Goal: Information Seeking & Learning: Check status

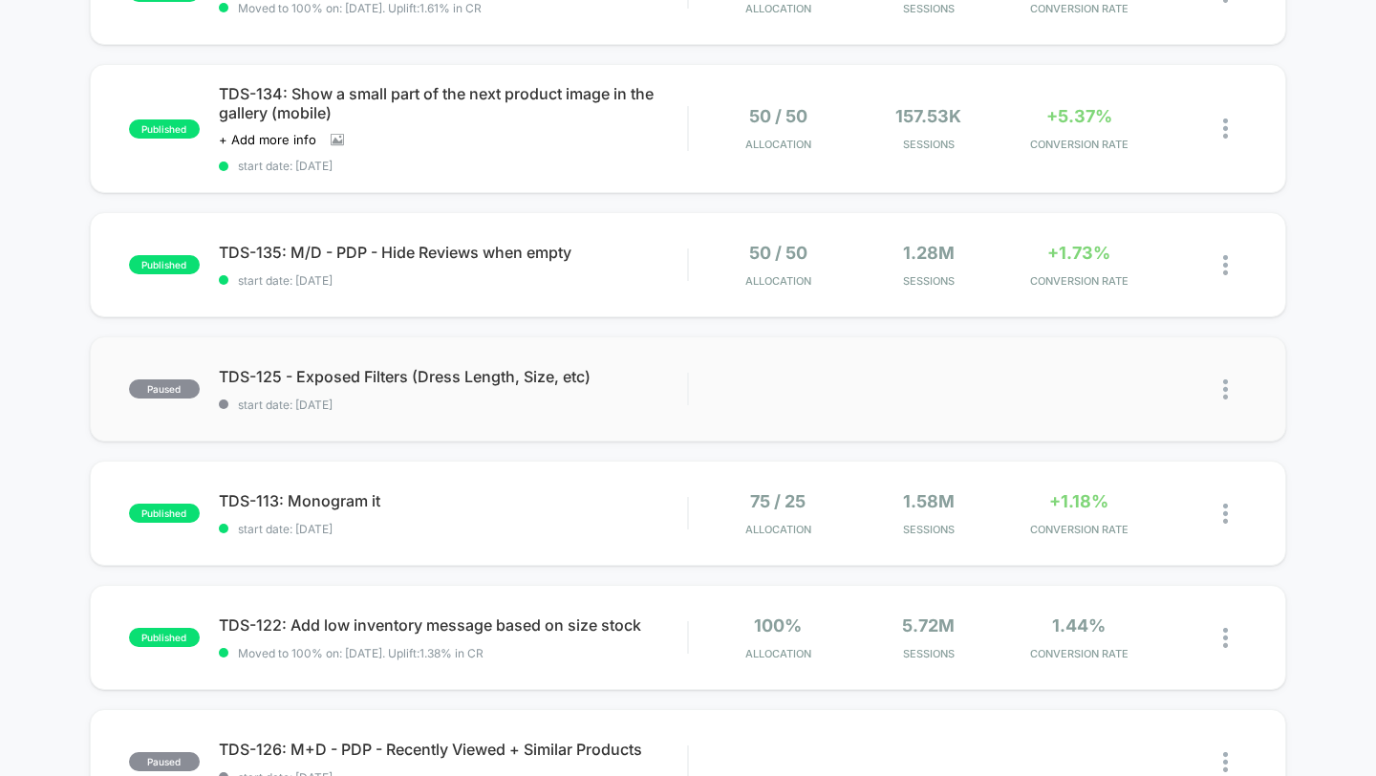
scroll to position [793, 0]
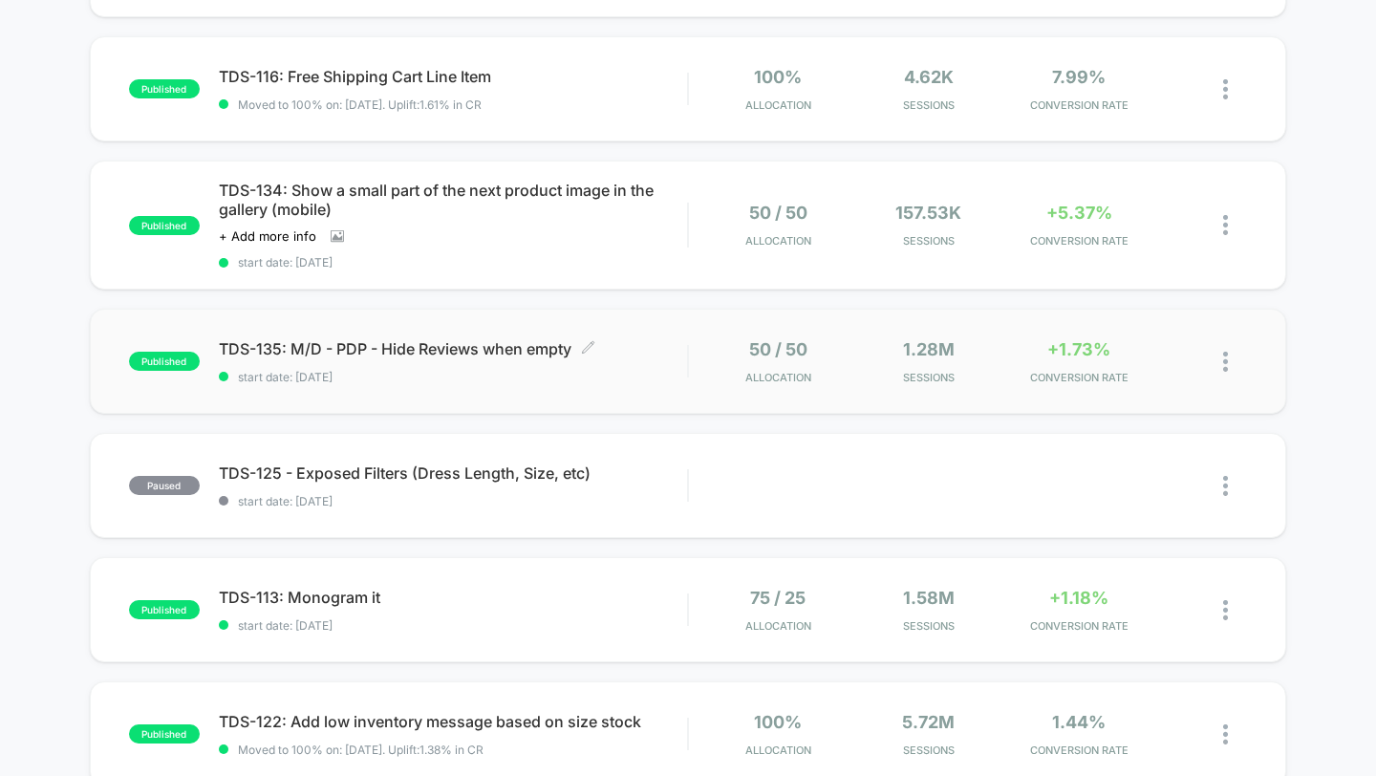
click at [497, 375] on span "start date: [DATE]" at bounding box center [453, 377] width 469 height 14
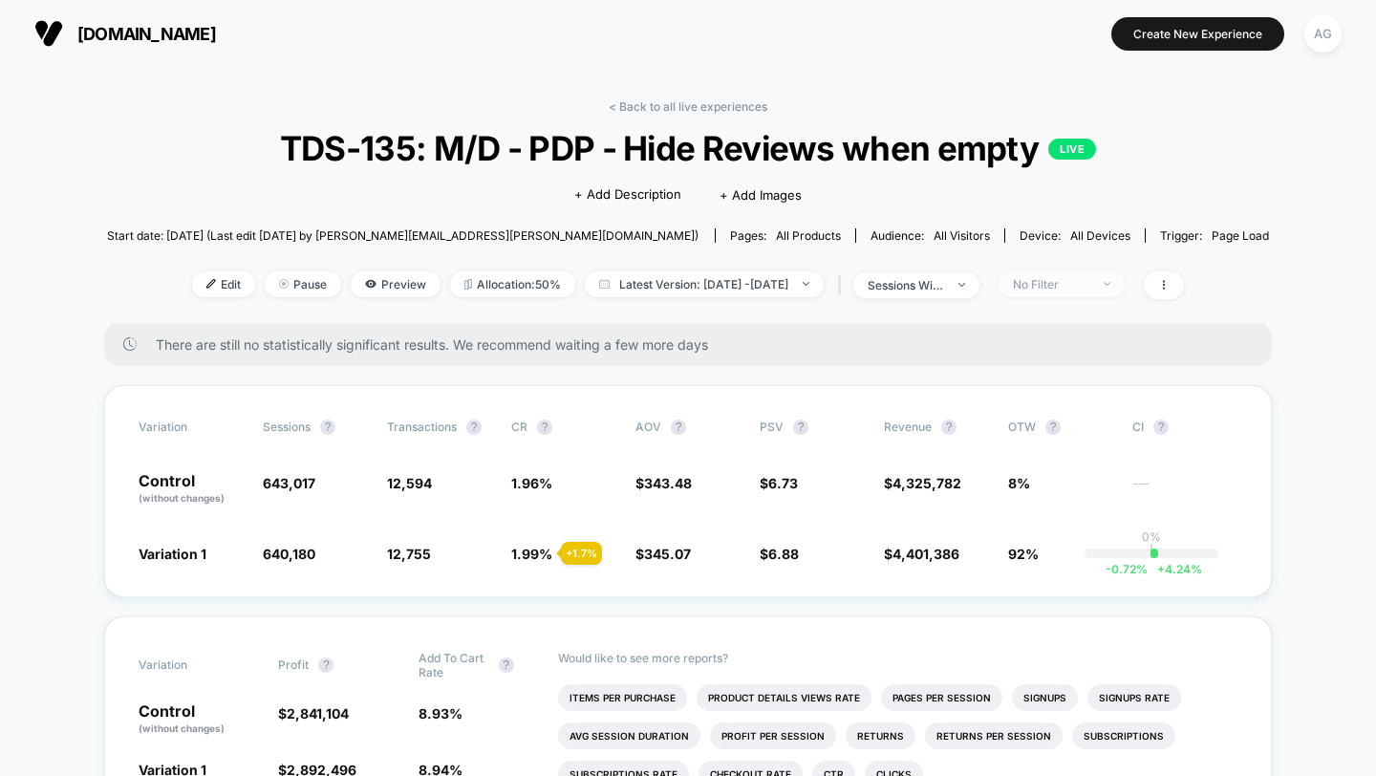
click at [1075, 279] on div "No Filter" at bounding box center [1051, 284] width 76 height 14
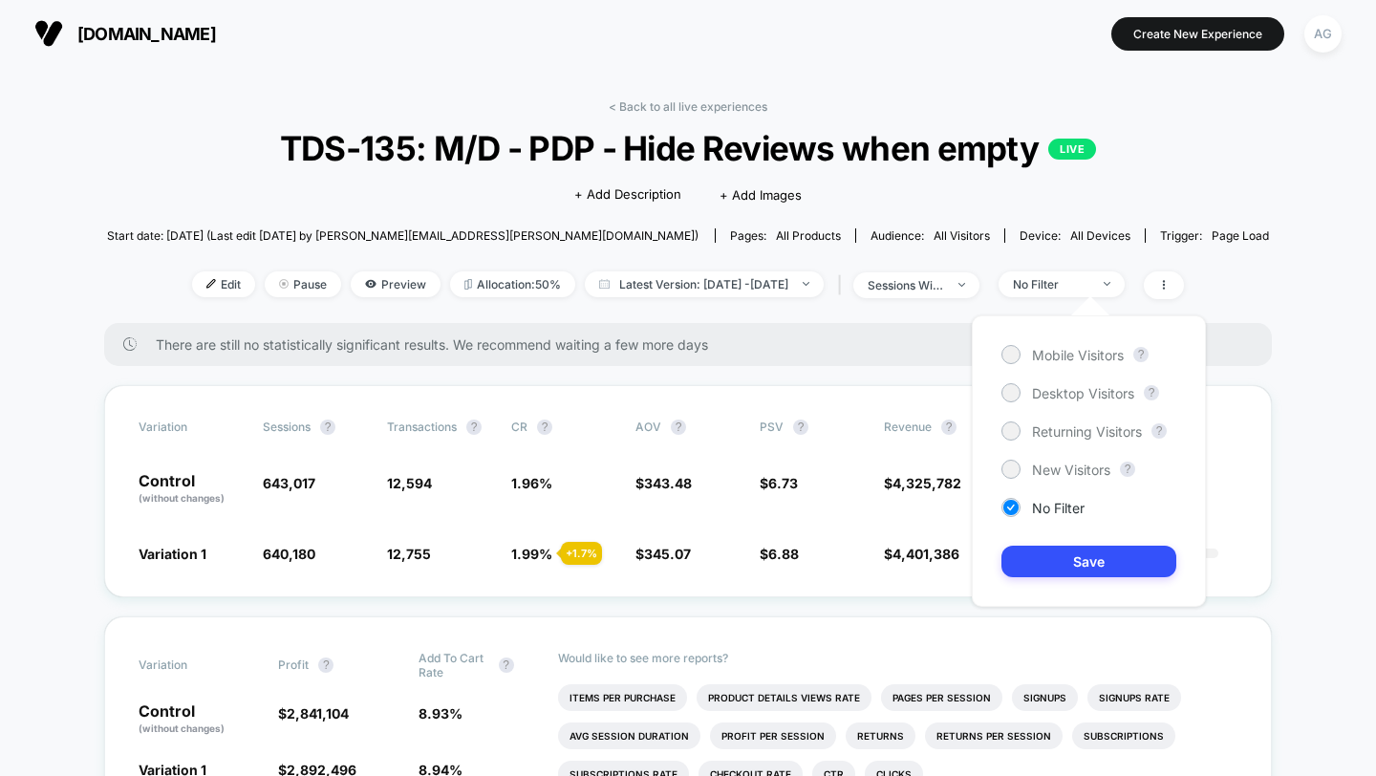
click at [1061, 342] on div "Mobile Visitors ? Desktop Visitors ? Returning Visitors ? New Visitors ? No Fil…" at bounding box center [1089, 461] width 234 height 292
click at [1061, 349] on span "Mobile Visitors" at bounding box center [1078, 355] width 92 height 16
click at [1071, 583] on div "Mobile Visitors ? Desktop Visitors ? Returning Visitors ? New Visitors ? No Fil…" at bounding box center [1089, 461] width 234 height 292
click at [1071, 573] on button "Save" at bounding box center [1089, 562] width 175 height 32
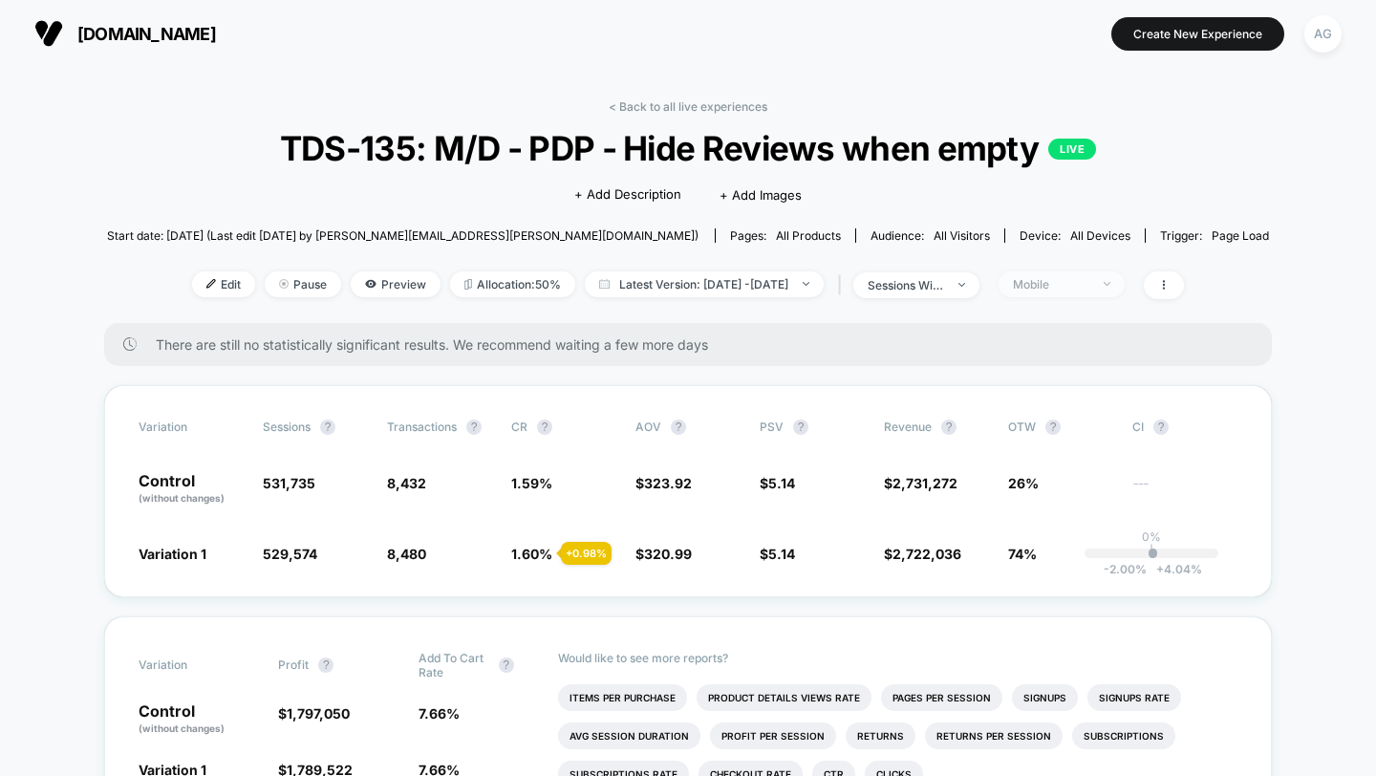
click at [1091, 292] on span "Mobile" at bounding box center [1062, 284] width 126 height 26
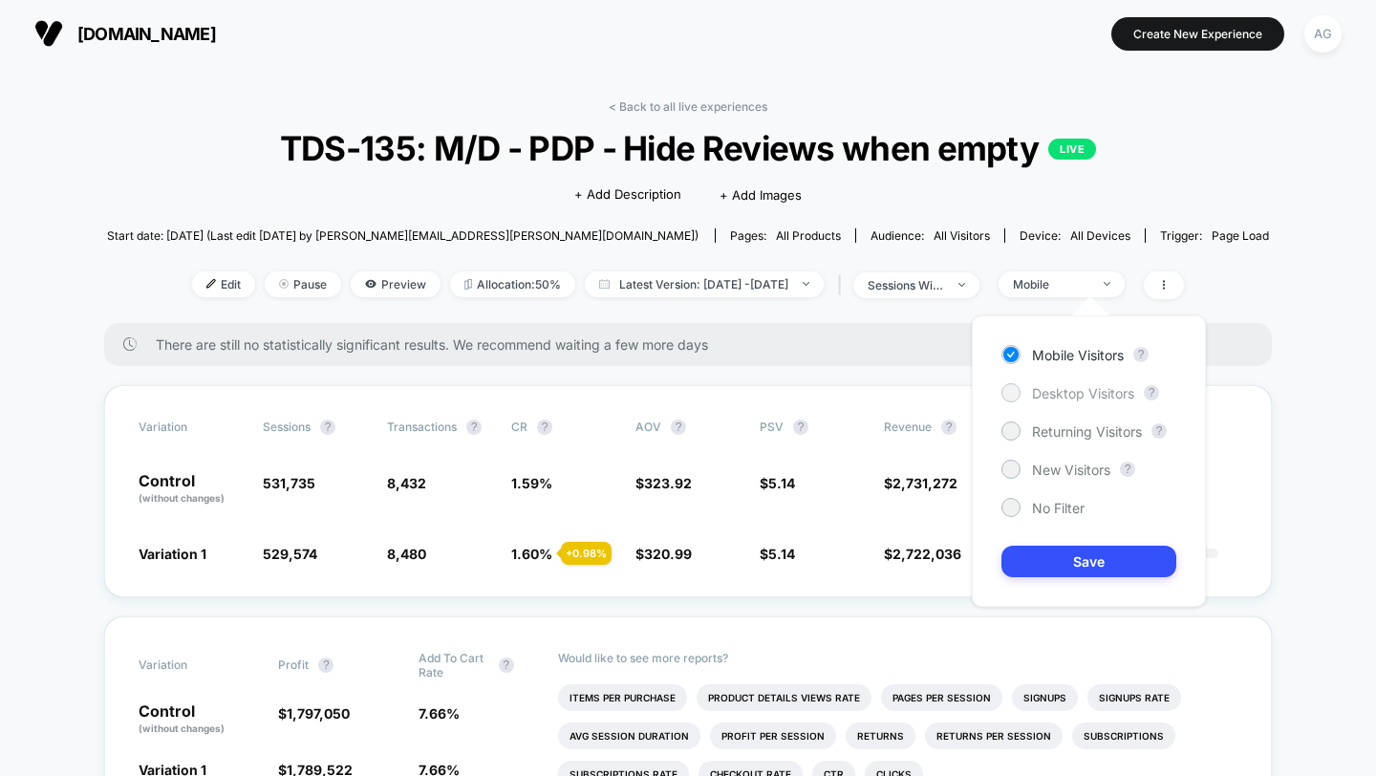
click at [1055, 397] on span "Desktop Visitors" at bounding box center [1083, 393] width 102 height 16
click at [1085, 568] on button "Save" at bounding box center [1089, 562] width 175 height 32
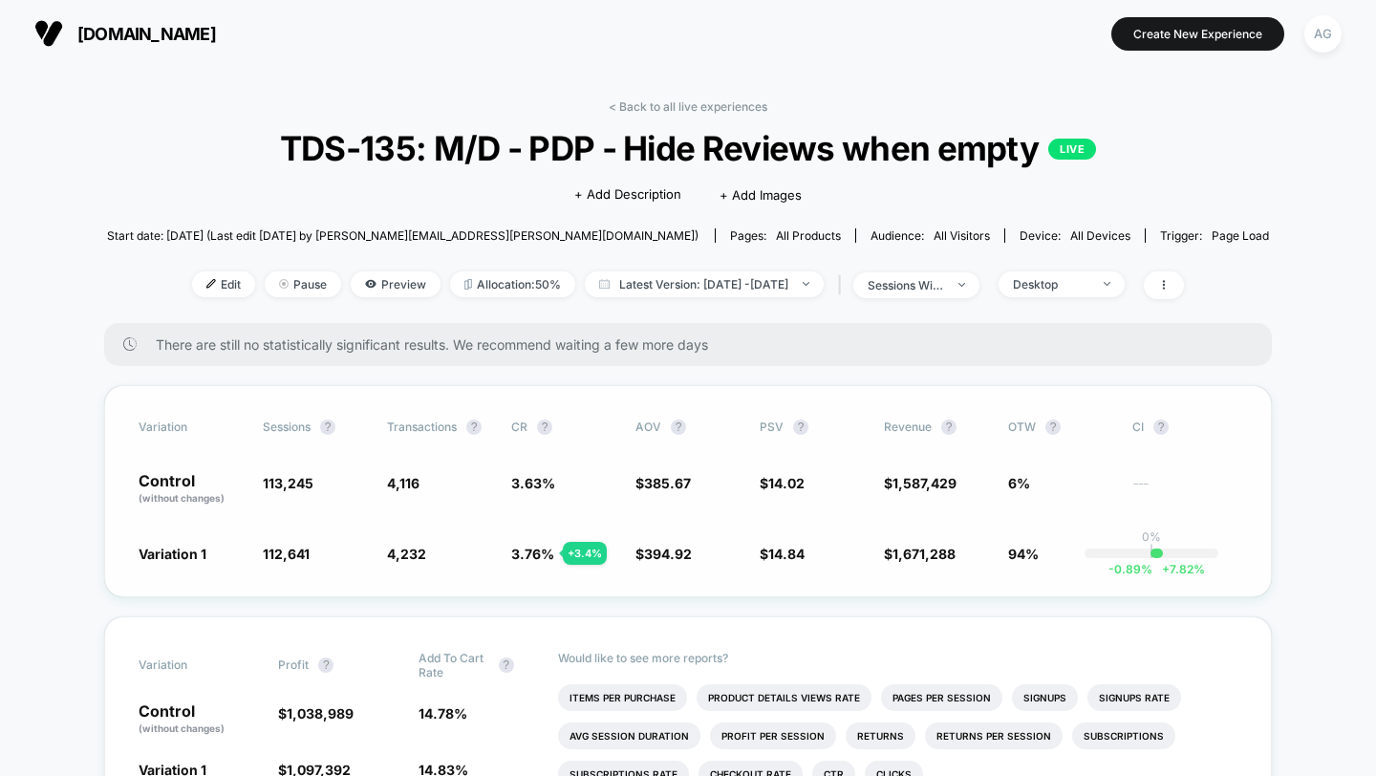
scroll to position [11, 0]
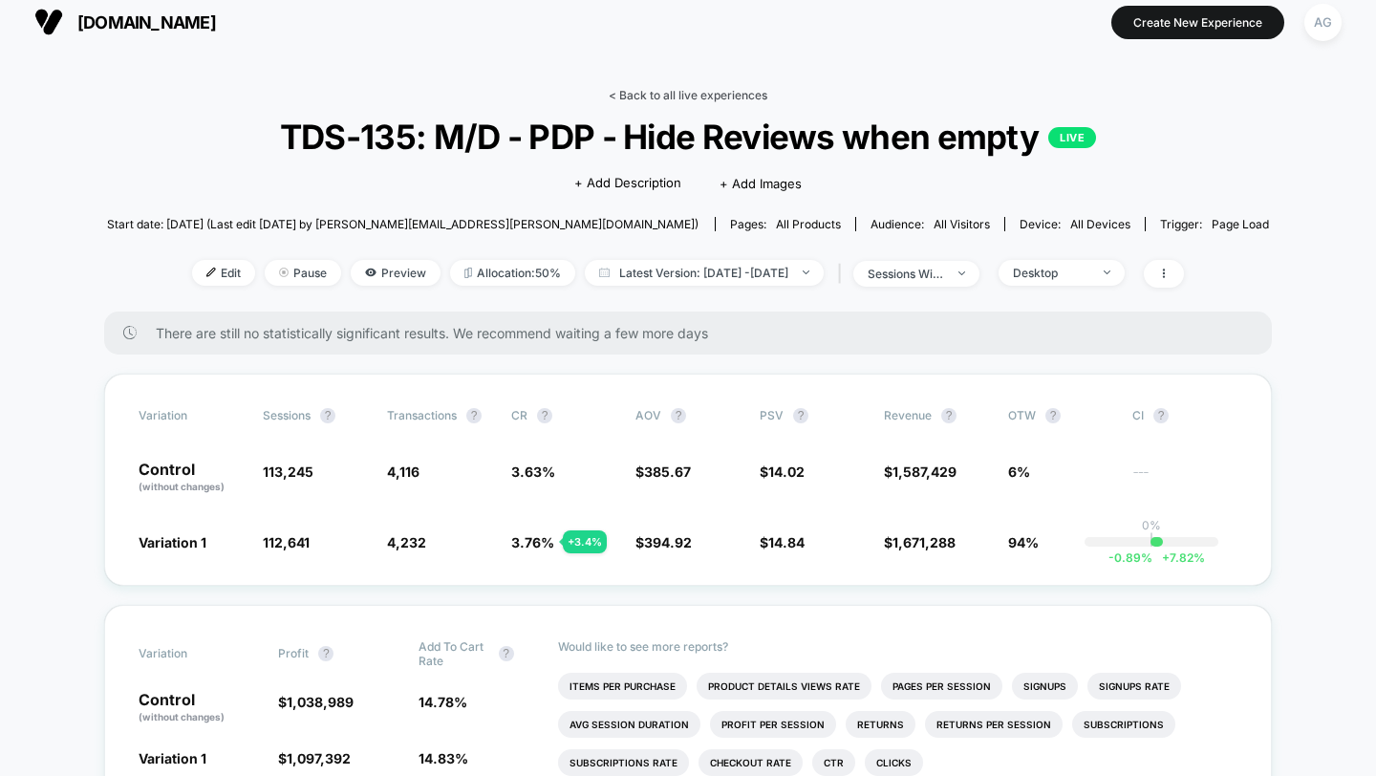
click at [676, 97] on link "< Back to all live experiences" at bounding box center [688, 95] width 159 height 14
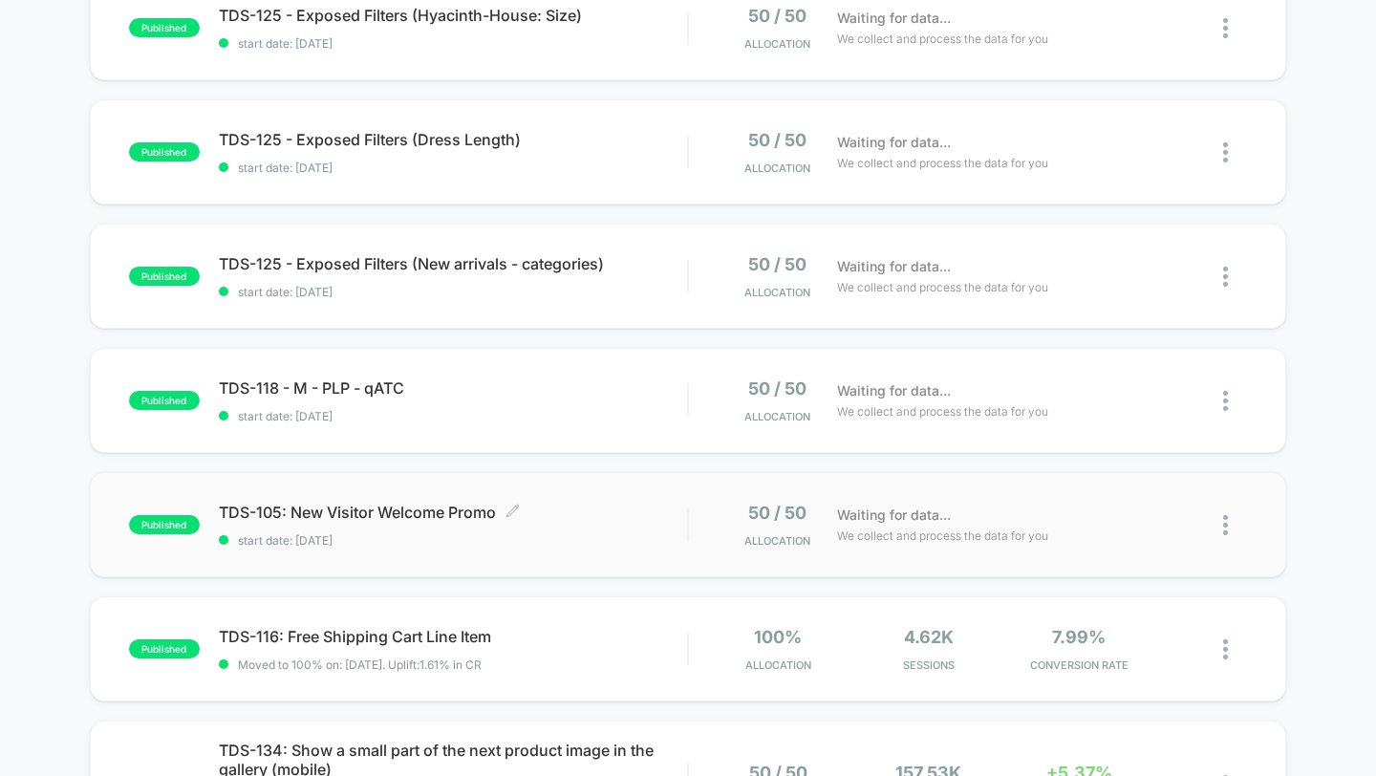
scroll to position [160, 0]
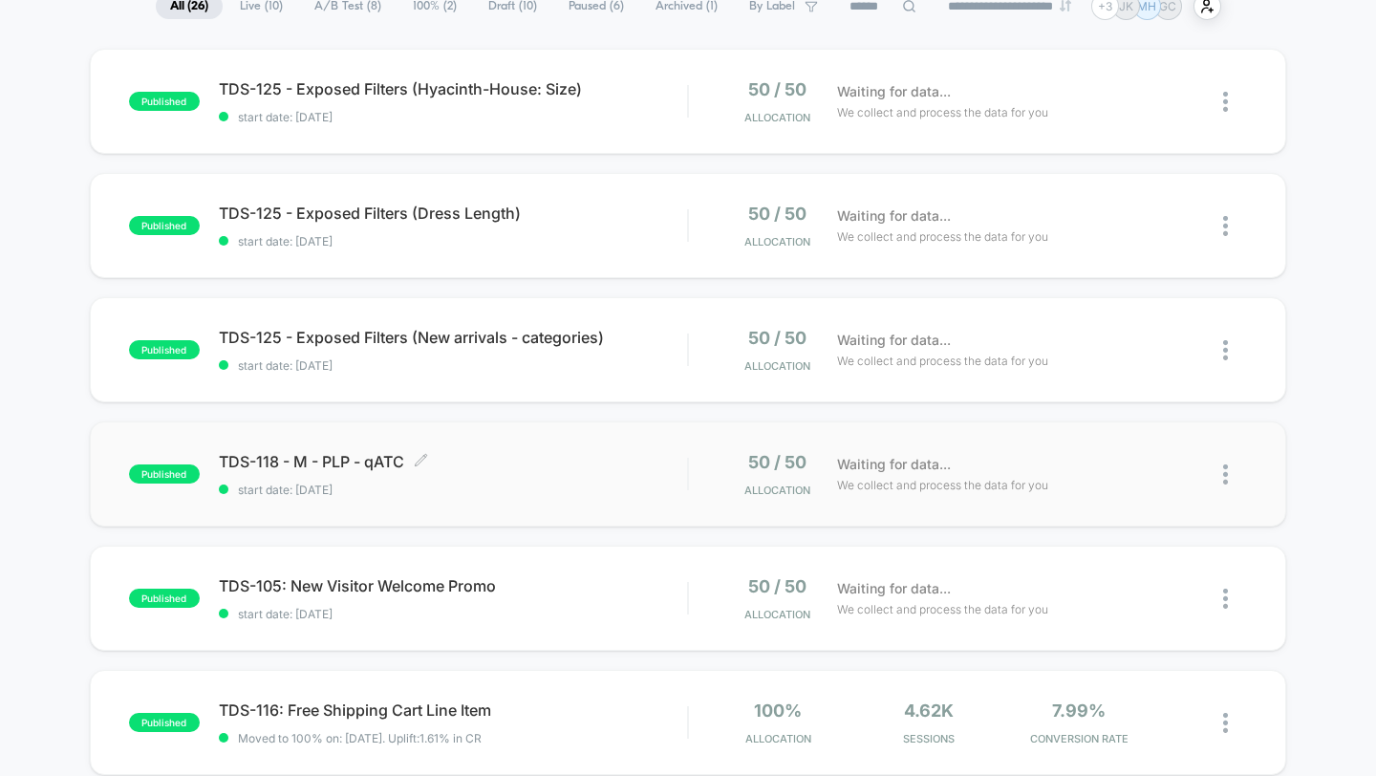
click at [581, 462] on span "TDS-118 - M - PLP - qATC Click to edit experience details" at bounding box center [453, 461] width 469 height 19
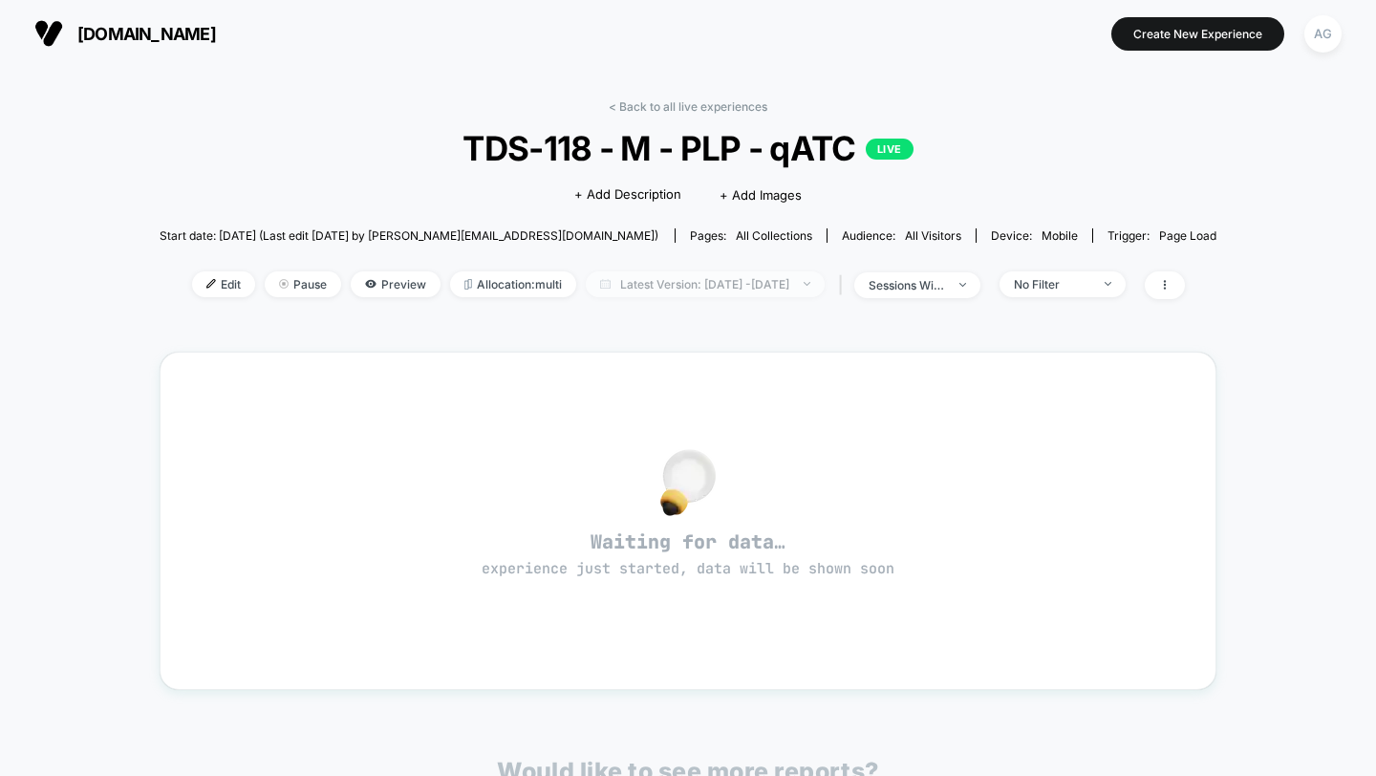
click at [703, 290] on span "Latest Version: [DATE] - [DATE]" at bounding box center [705, 284] width 239 height 26
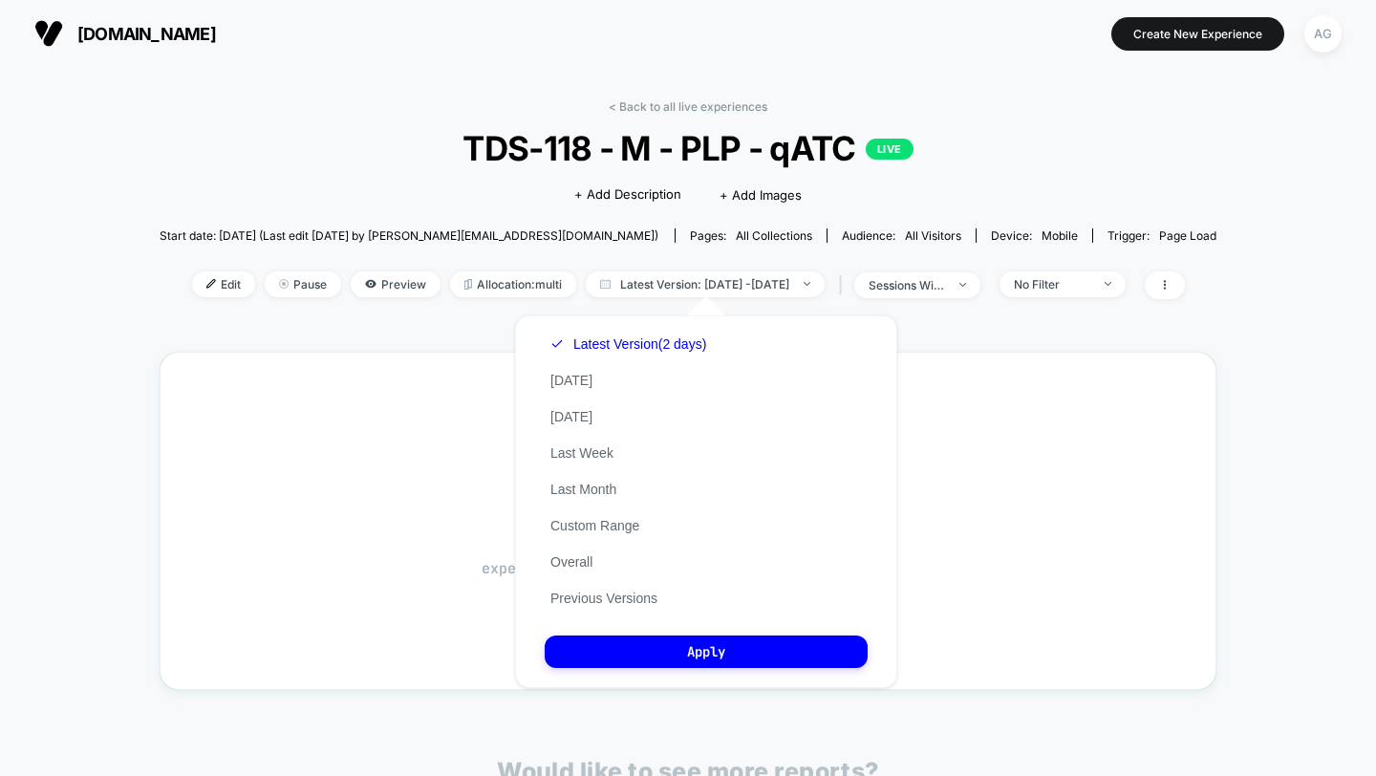
click at [612, 390] on div "Latest Version (2 days) [DATE] [DATE] Last Week Last Month Custom Range Overall…" at bounding box center [628, 471] width 167 height 291
click at [562, 377] on button "[DATE]" at bounding box center [572, 380] width 54 height 17
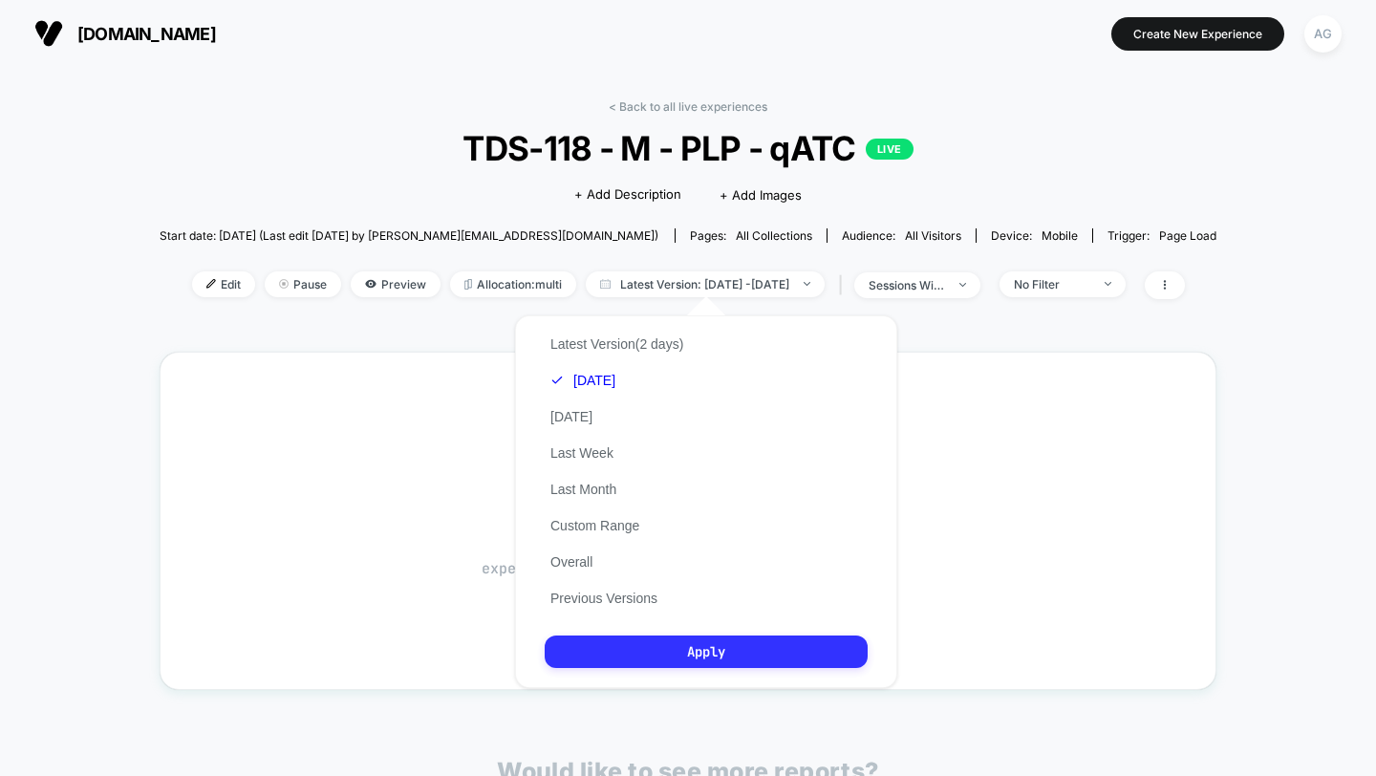
click at [629, 660] on button "Apply" at bounding box center [706, 652] width 323 height 32
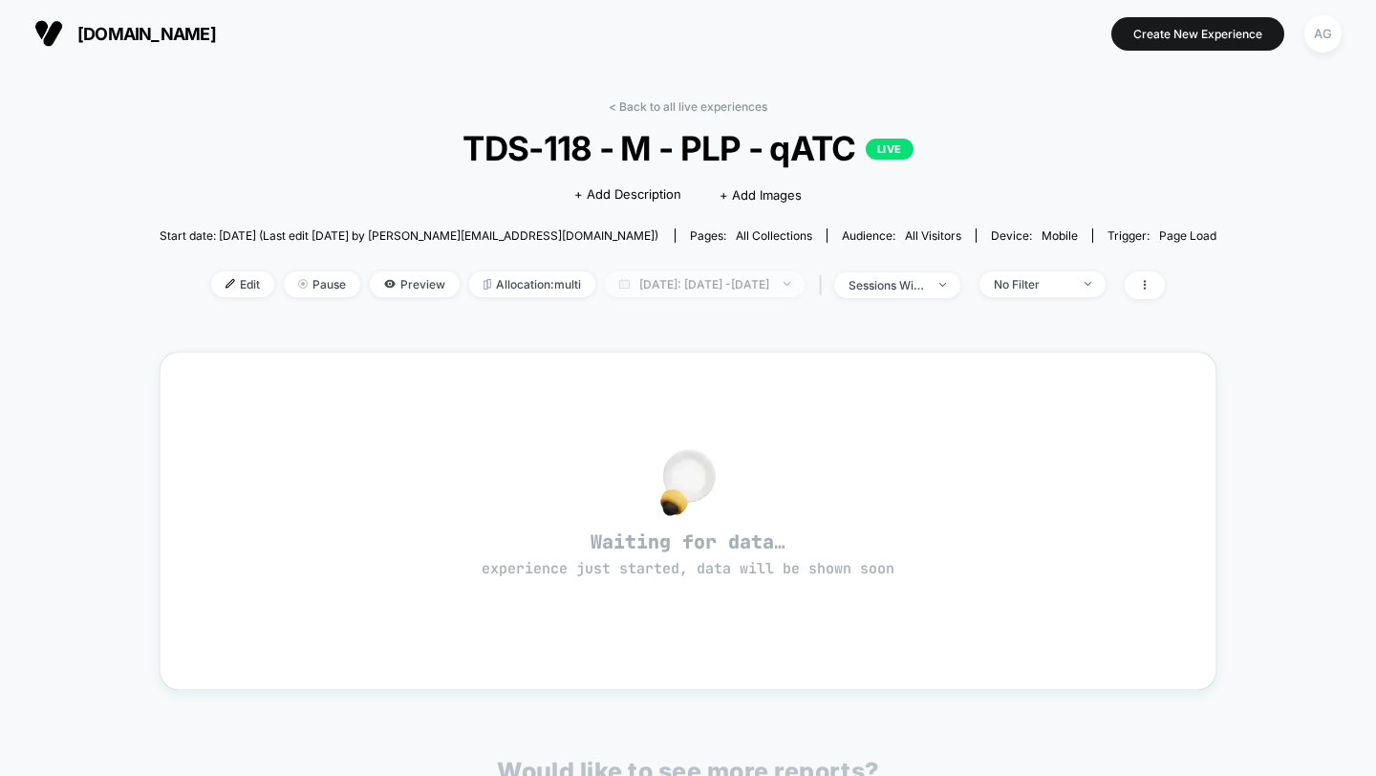
click at [697, 291] on span "[DATE]: [DATE] - [DATE]" at bounding box center [705, 284] width 200 height 26
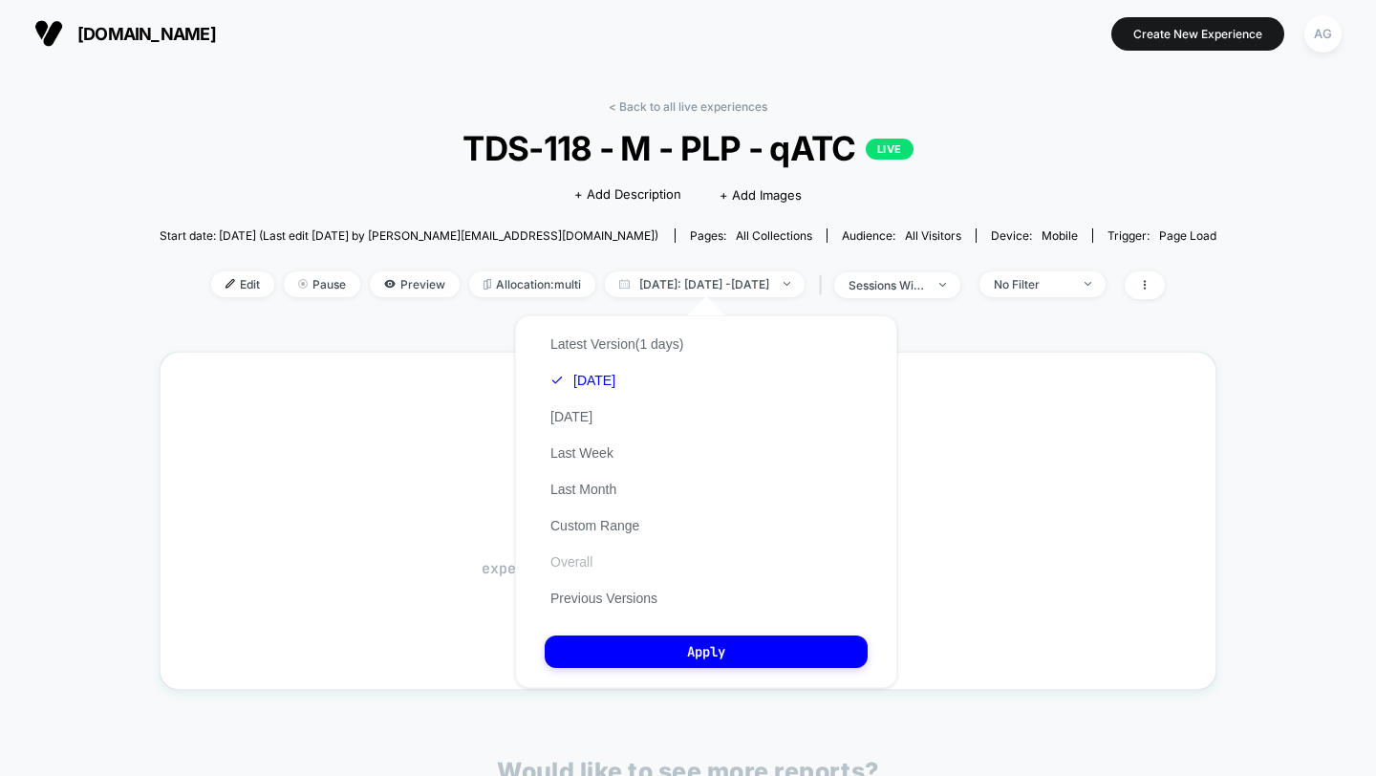
click at [575, 565] on button "Overall" at bounding box center [572, 561] width 54 height 17
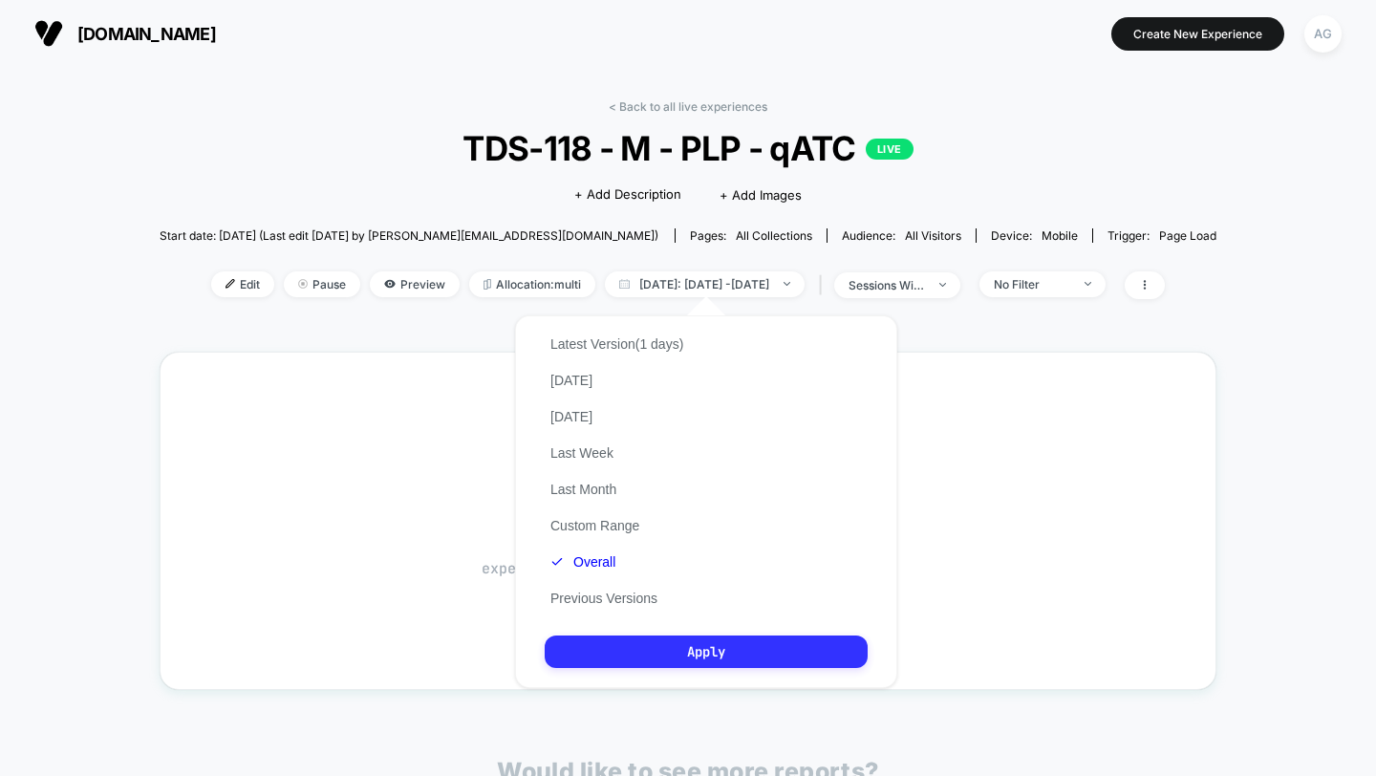
click at [605, 658] on button "Apply" at bounding box center [706, 652] width 323 height 32
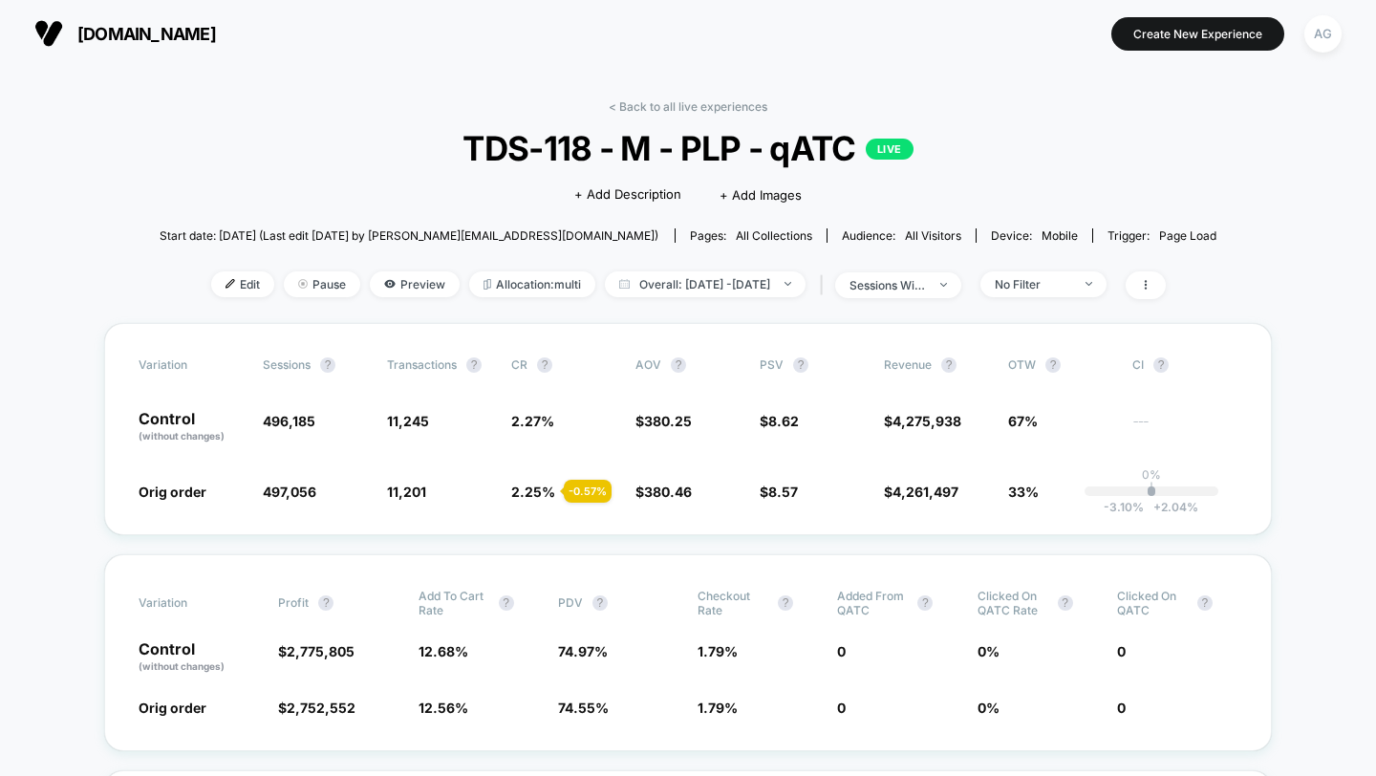
click at [687, 305] on div "< Back to all live experiences TDS-118 - M - PLP - qATC LIVE Click to edit expe…" at bounding box center [689, 211] width 1058 height 224
click at [687, 291] on span "Overall: [DATE] - [DATE]" at bounding box center [705, 284] width 201 height 26
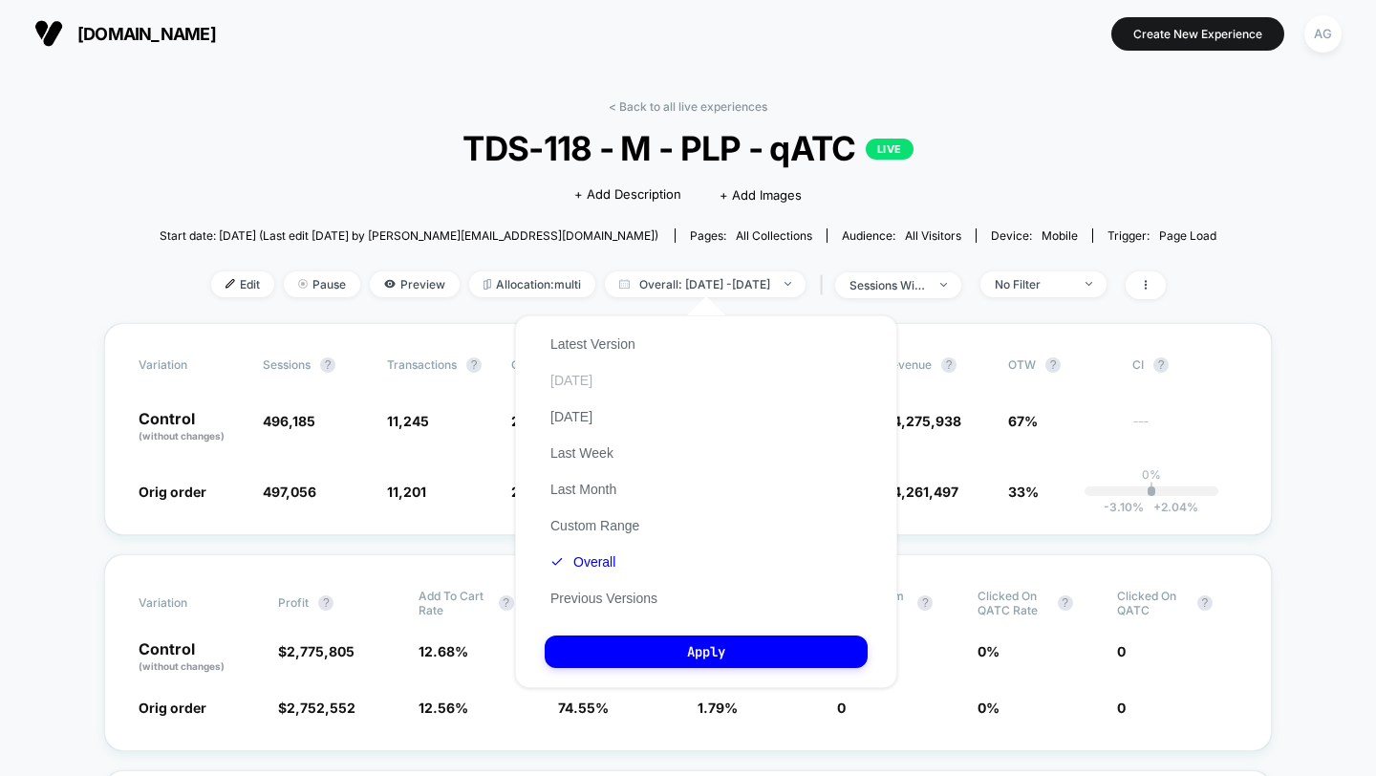
click at [585, 378] on button "[DATE]" at bounding box center [572, 380] width 54 height 17
click at [595, 327] on div "Latest Version [DATE] [DATE] Last Week Last Month Custom Range Overall Previous…" at bounding box center [604, 471] width 119 height 291
click at [596, 339] on button "Latest Version" at bounding box center [593, 343] width 97 height 17
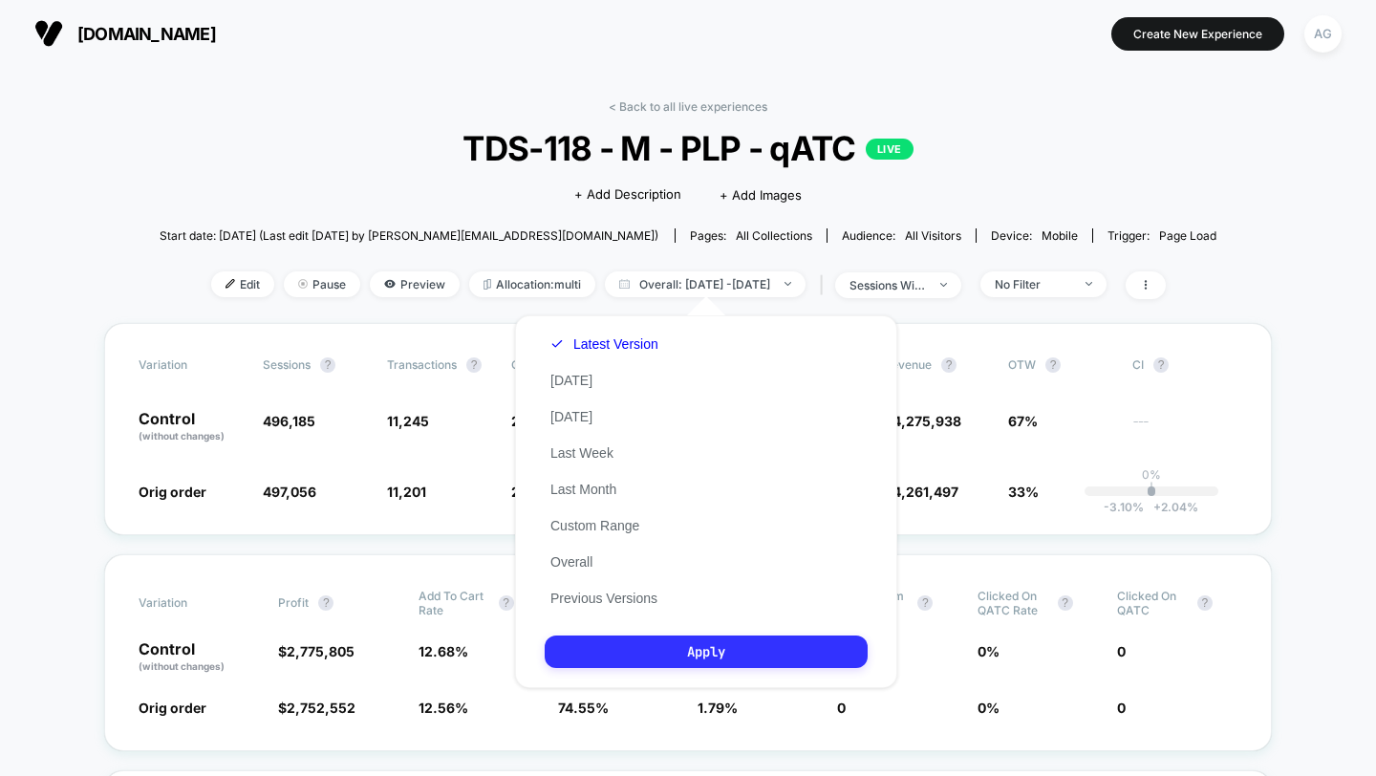
click at [644, 653] on button "Apply" at bounding box center [706, 652] width 323 height 32
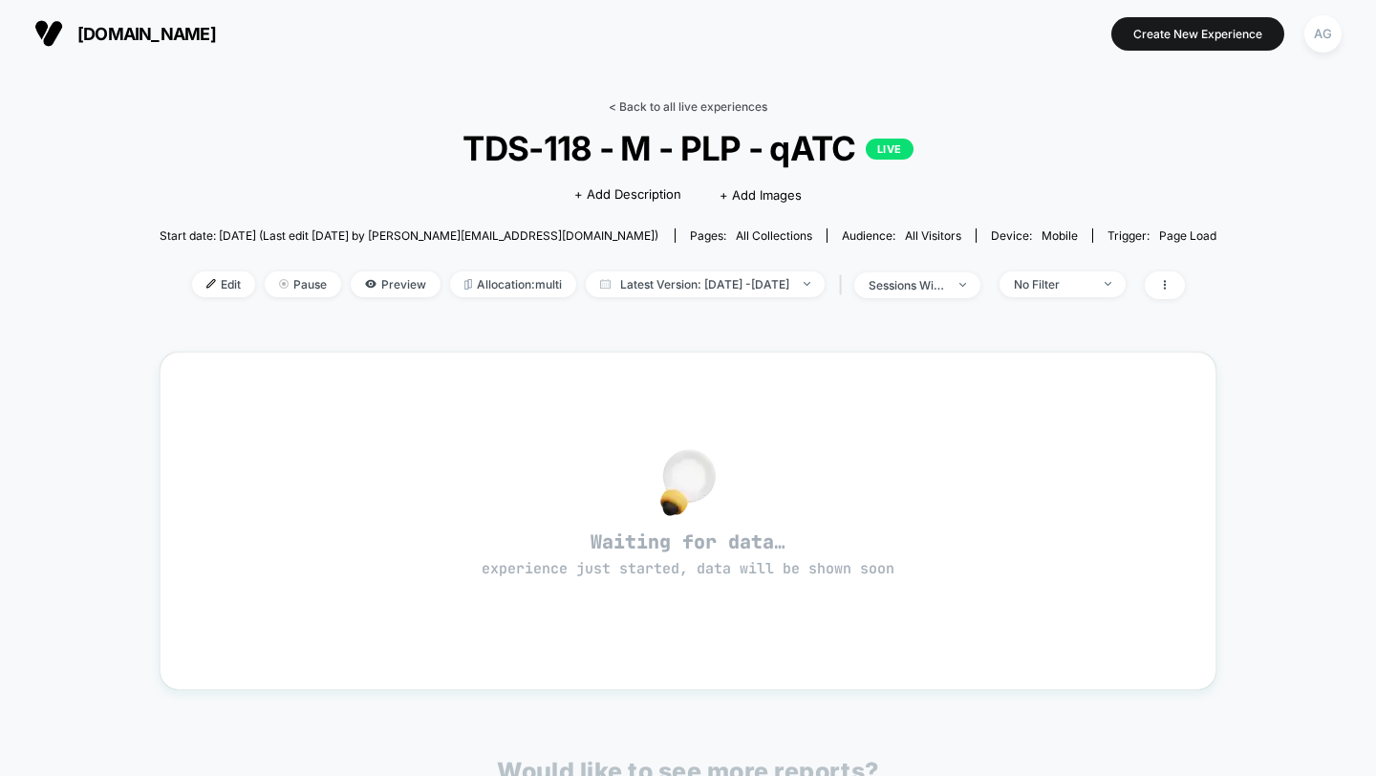
click at [683, 102] on link "< Back to all live experiences" at bounding box center [688, 106] width 159 height 14
